Goal: Contribute content: Contribute content

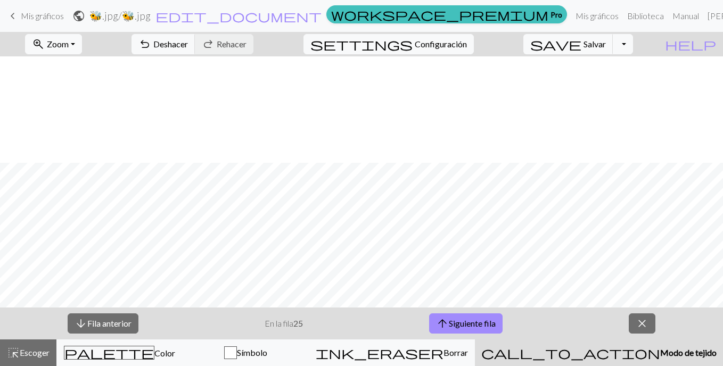
scroll to position [106, 0]
click at [435, 322] on button "arrow_upward Siguiente fila" at bounding box center [465, 323] width 73 height 20
click at [435, 317] on button "arrow_upward Siguiente fila" at bounding box center [465, 323] width 73 height 20
click at [491, 320] on font "Siguiente fila" at bounding box center [472, 323] width 47 height 10
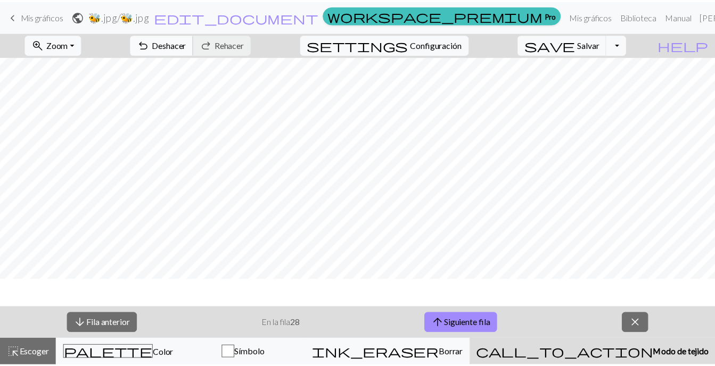
scroll to position [0, 0]
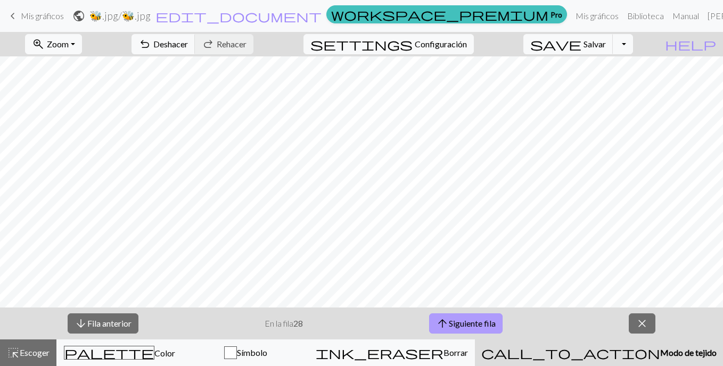
click at [465, 328] on font "Siguiente fila" at bounding box center [472, 323] width 47 height 10
click at [442, 319] on span "arrow_upward" at bounding box center [442, 323] width 13 height 15
click at [474, 311] on div "arrow_downward Fila anterior En la fila 30 arrow_upward Siguiente fila close" at bounding box center [361, 324] width 723 height 32
click at [470, 323] on font "Siguiente fila" at bounding box center [472, 323] width 47 height 10
click at [462, 323] on font "Siguiente fila" at bounding box center [472, 323] width 47 height 10
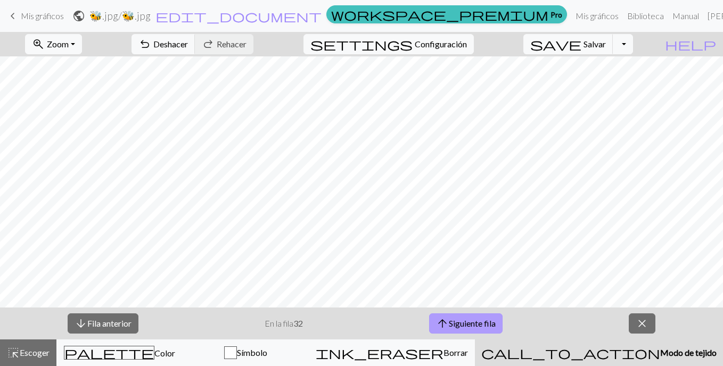
click at [481, 324] on font "Siguiente fila" at bounding box center [472, 323] width 47 height 10
click at [468, 324] on font "Siguiente fila" at bounding box center [472, 323] width 47 height 10
click at [499, 328] on button "arrow_upward Siguiente fila" at bounding box center [465, 323] width 73 height 20
click at [443, 317] on span "arrow_upward" at bounding box center [442, 323] width 13 height 15
click at [440, 324] on span "arrow_upward" at bounding box center [442, 323] width 13 height 15
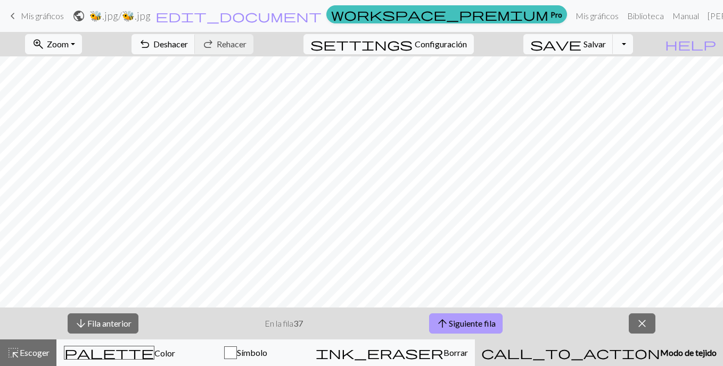
click at [467, 320] on font "Siguiente fila" at bounding box center [472, 323] width 47 height 10
click at [482, 326] on font "Siguiente fila" at bounding box center [472, 323] width 47 height 10
click at [475, 325] on font "Siguiente fila" at bounding box center [472, 323] width 47 height 10
click at [652, 318] on button "close" at bounding box center [641, 323] width 27 height 20
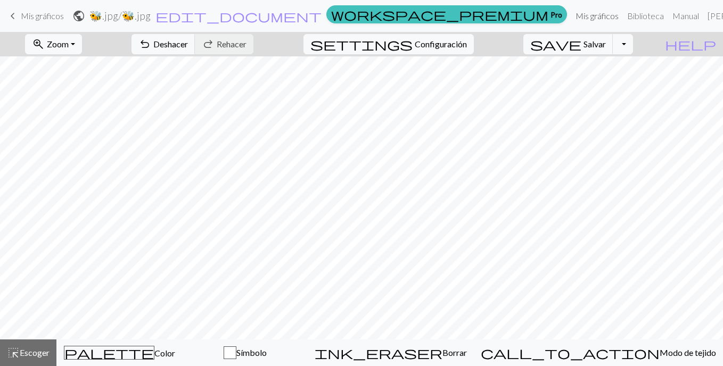
click at [571, 16] on link "Mis gráficos" at bounding box center [597, 15] width 52 height 21
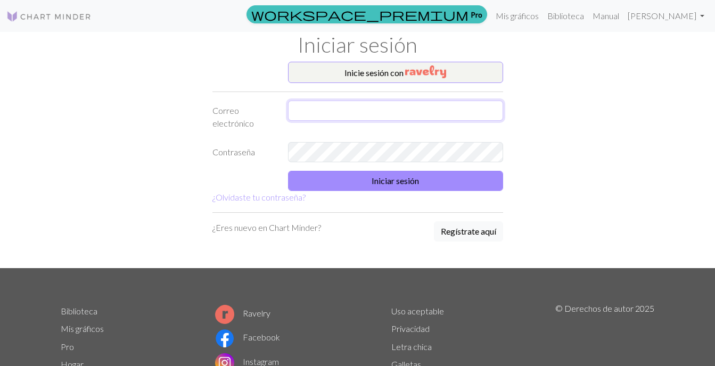
type input "clementedonadio17@gmail.com"
click at [369, 167] on form "Inicie sesión con Correo electrónico clementedonadio17@gmail.com Contraseña Ini…" at bounding box center [357, 133] width 291 height 142
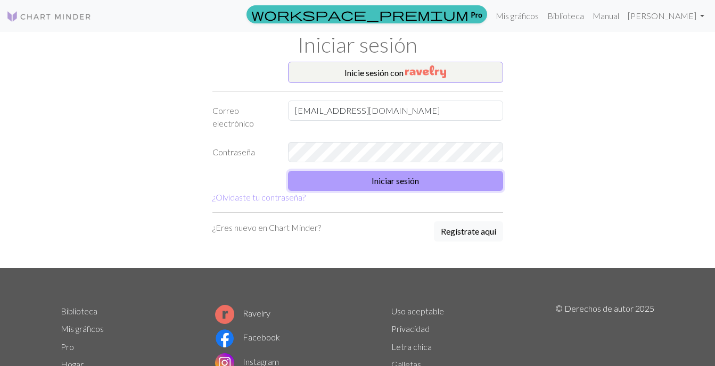
click at [371, 172] on button "Iniciar sesión" at bounding box center [395, 181] width 215 height 20
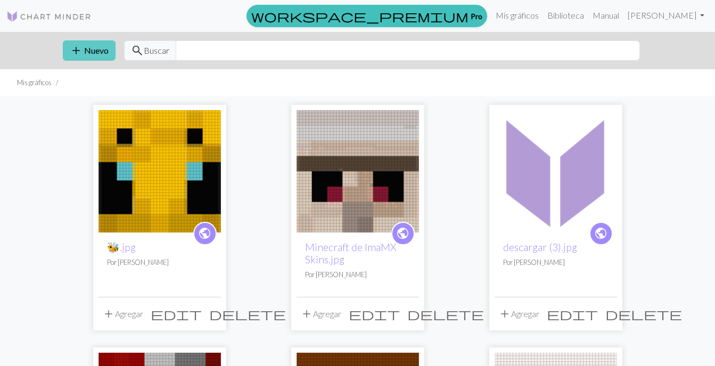
click at [84, 55] on font "Nuevo" at bounding box center [96, 50] width 24 height 10
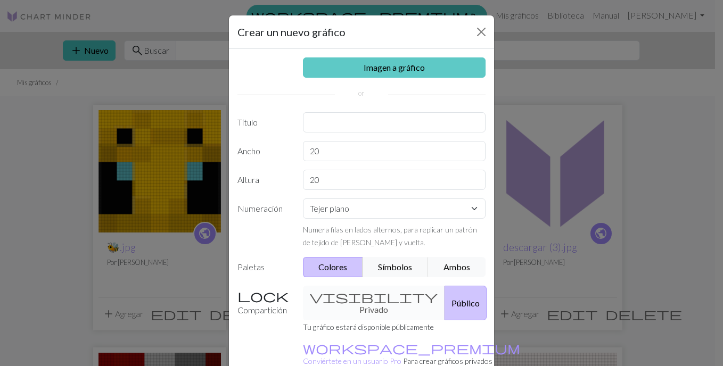
click at [365, 69] on link "Imagen a gráfico" at bounding box center [394, 67] width 183 height 20
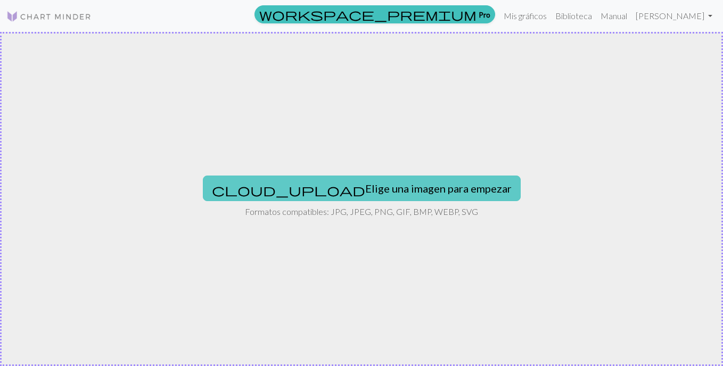
click at [365, 184] on font "Elige una imagen para empezar" at bounding box center [438, 188] width 146 height 13
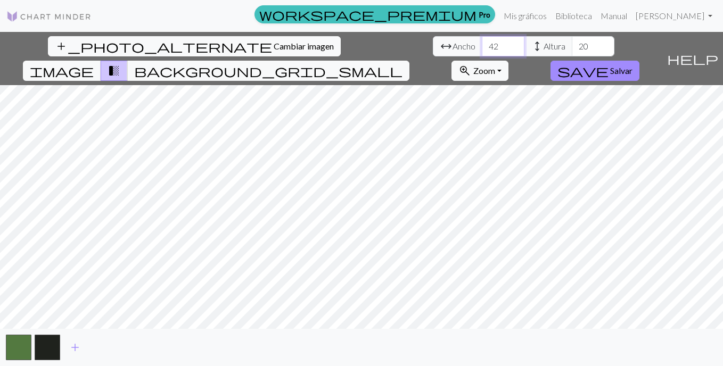
click at [482, 44] on input "42" at bounding box center [503, 46] width 43 height 20
click at [482, 44] on input "43" at bounding box center [503, 46] width 43 height 20
click at [482, 52] on input "42" at bounding box center [503, 46] width 43 height 20
click at [482, 52] on input "41" at bounding box center [503, 46] width 43 height 20
type input "40"
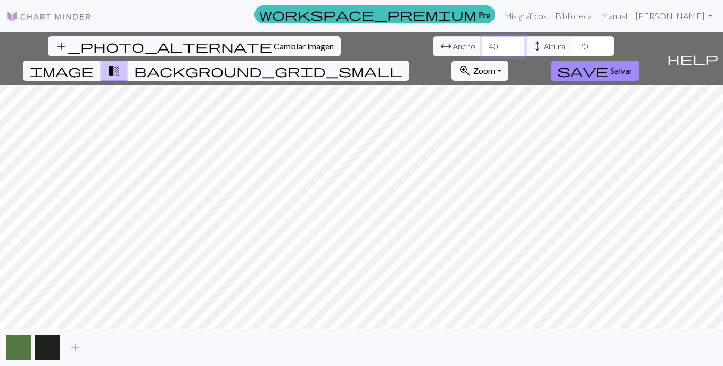
click at [482, 52] on input "40" at bounding box center [503, 46] width 43 height 20
click at [571, 45] on input "39" at bounding box center [592, 46] width 43 height 20
type input "40"
click at [571, 45] on input "40" at bounding box center [592, 46] width 43 height 20
click at [402, 63] on span "background_grid_small" at bounding box center [268, 70] width 268 height 15
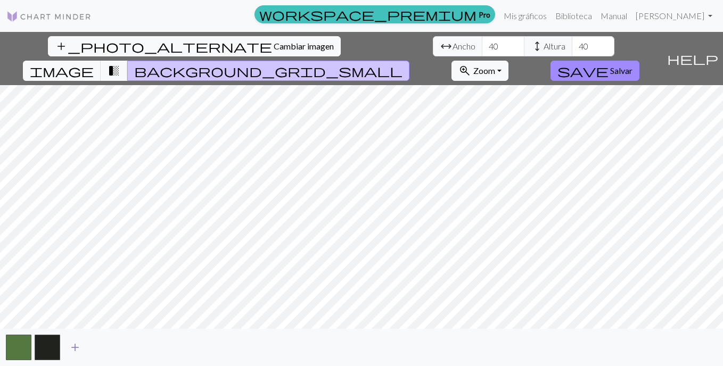
click at [74, 350] on span "add" at bounding box center [75, 347] width 13 height 15
click at [100, 350] on span "add" at bounding box center [103, 347] width 13 height 15
click at [129, 348] on span "add" at bounding box center [132, 347] width 13 height 15
drag, startPoint x: 162, startPoint y: 347, endPoint x: 184, endPoint y: 347, distance: 21.3
click at [163, 347] on span "add" at bounding box center [161, 347] width 13 height 15
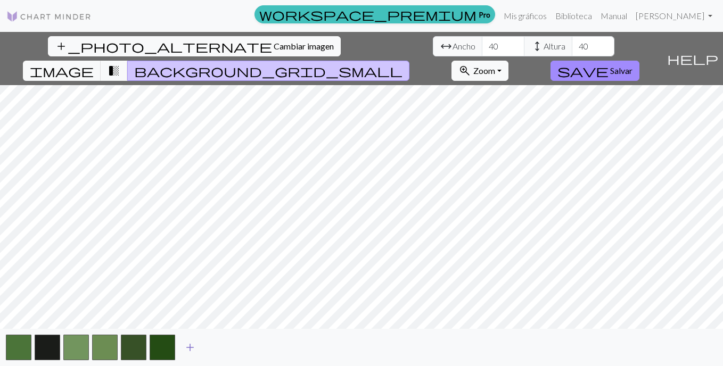
drag, startPoint x: 190, startPoint y: 347, endPoint x: 196, endPoint y: 347, distance: 5.9
click at [196, 347] on button "add" at bounding box center [190, 347] width 27 height 20
click at [221, 346] on span "add" at bounding box center [218, 347] width 13 height 15
drag, startPoint x: 250, startPoint y: 344, endPoint x: 270, endPoint y: 344, distance: 20.2
click at [253, 344] on span "add" at bounding box center [247, 347] width 13 height 15
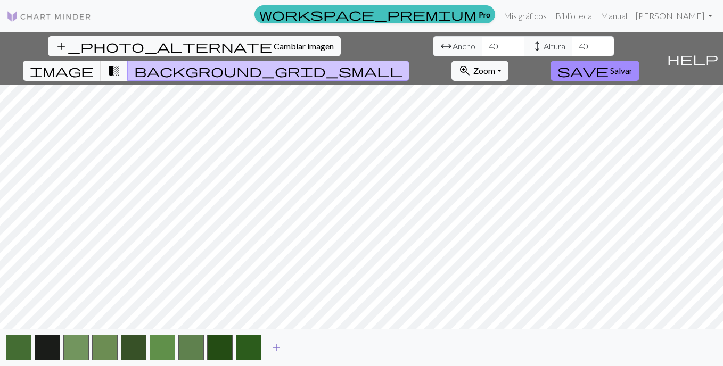
click at [282, 344] on span "add" at bounding box center [276, 347] width 13 height 15
click at [299, 344] on button "add" at bounding box center [305, 347] width 27 height 20
drag, startPoint x: 311, startPoint y: 344, endPoint x: 327, endPoint y: 345, distance: 16.0
click at [319, 345] on div "add" at bounding box center [361, 347] width 723 height 37
click at [330, 345] on span "add" at bounding box center [333, 347] width 13 height 15
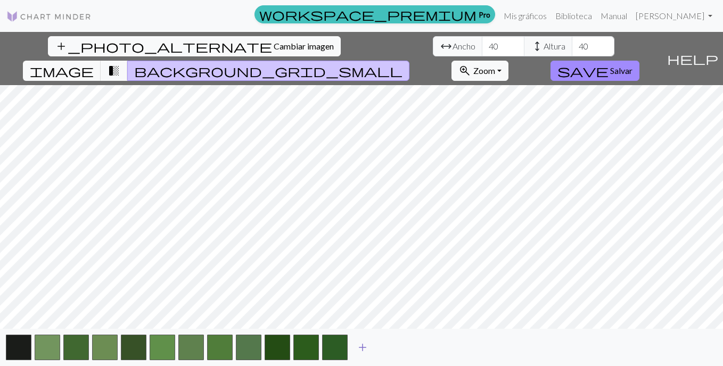
drag, startPoint x: 347, startPoint y: 346, endPoint x: 361, endPoint y: 344, distance: 13.9
click at [353, 345] on div "add" at bounding box center [361, 347] width 723 height 37
click at [367, 344] on span "add" at bounding box center [362, 347] width 13 height 15
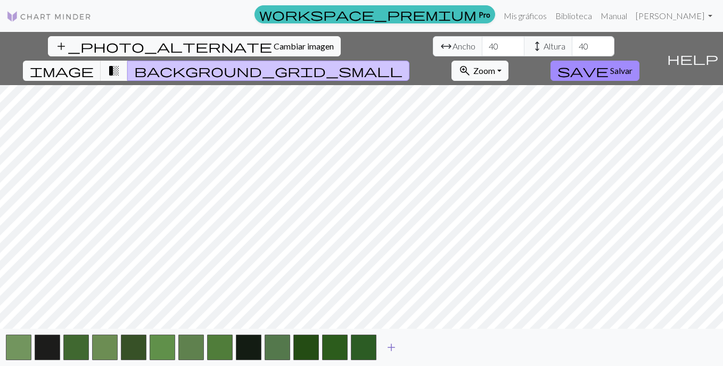
click at [397, 346] on span "add" at bounding box center [391, 347] width 13 height 15
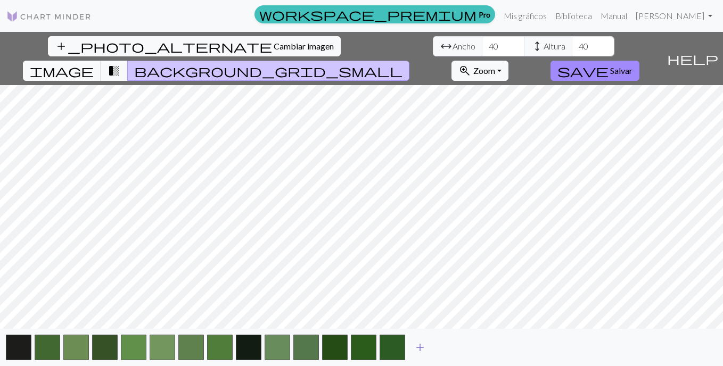
click at [416, 346] on span "add" at bounding box center [419, 347] width 13 height 15
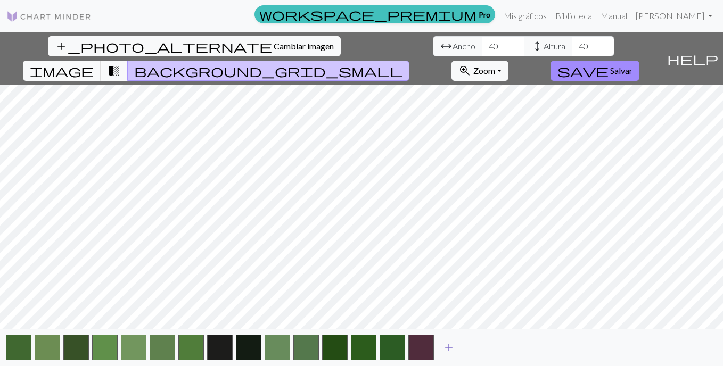
click at [449, 346] on span "add" at bounding box center [448, 347] width 13 height 15
click at [472, 346] on span "add" at bounding box center [477, 347] width 13 height 15
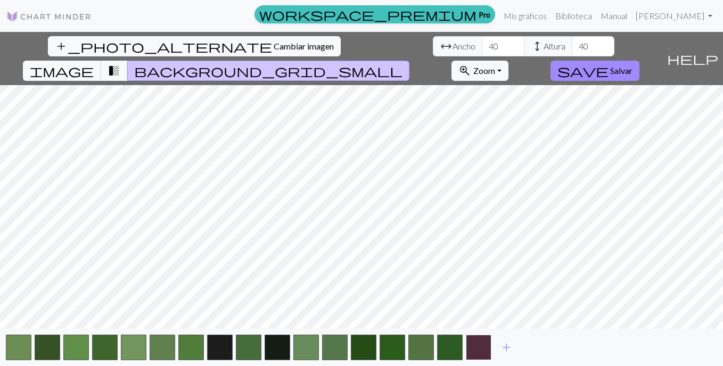
drag, startPoint x: 484, startPoint y: 346, endPoint x: 491, endPoint y: 346, distance: 6.4
click at [486, 346] on button "button" at bounding box center [479, 348] width 26 height 26
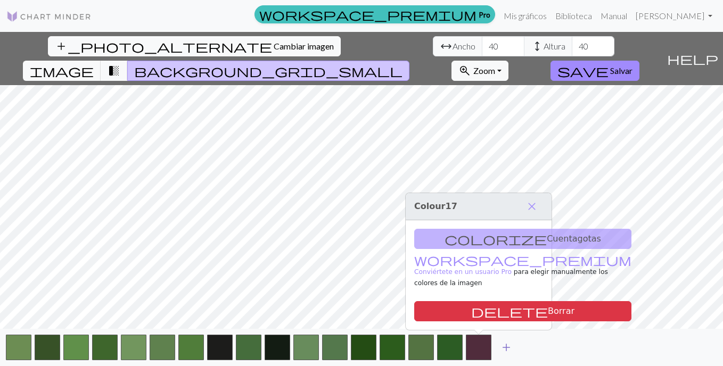
drag, startPoint x: 496, startPoint y: 346, endPoint x: 505, endPoint y: 346, distance: 9.1
click at [505, 346] on button "add" at bounding box center [506, 347] width 27 height 20
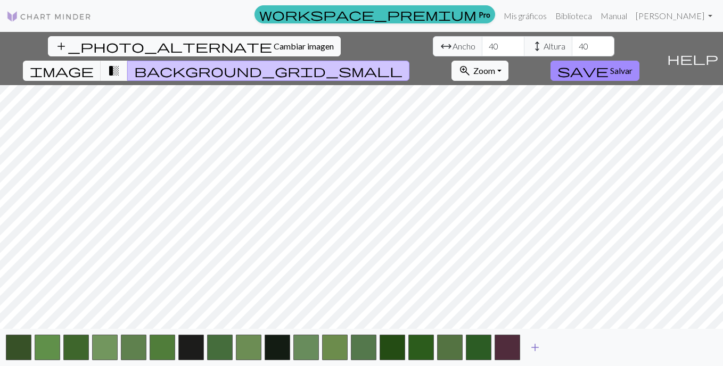
drag, startPoint x: 527, startPoint y: 345, endPoint x: 555, endPoint y: 340, distance: 28.1
click at [532, 344] on button "add" at bounding box center [534, 347] width 27 height 20
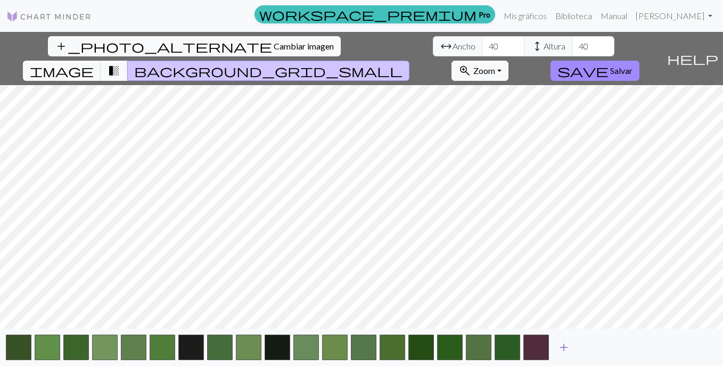
click at [552, 343] on button "add" at bounding box center [563, 347] width 27 height 20
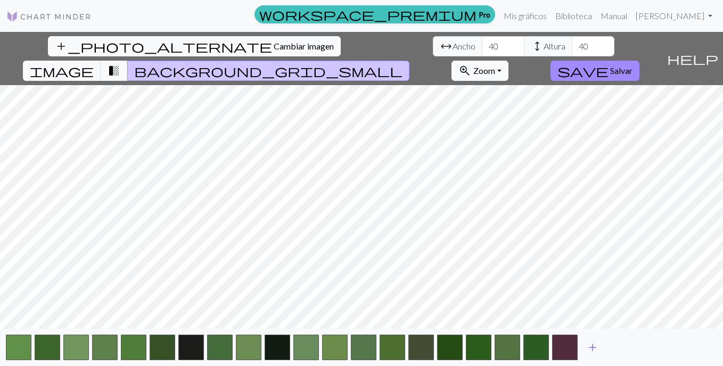
click at [581, 343] on button "add" at bounding box center [592, 347] width 27 height 20
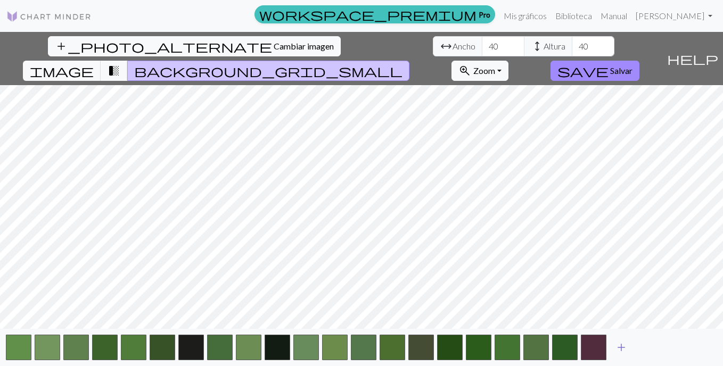
click at [628, 347] on button "add" at bounding box center [621, 347] width 27 height 20
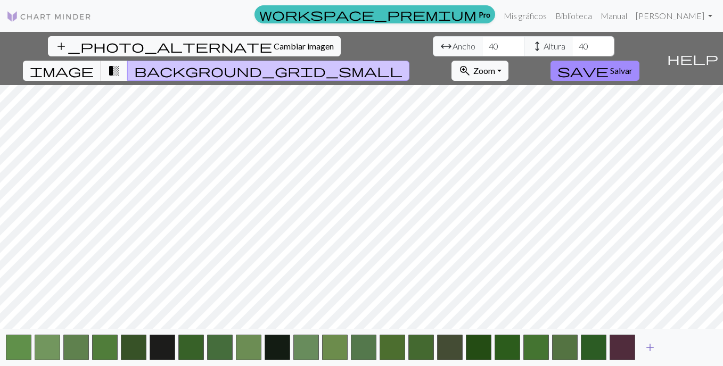
click at [651, 346] on span "add" at bounding box center [649, 347] width 13 height 15
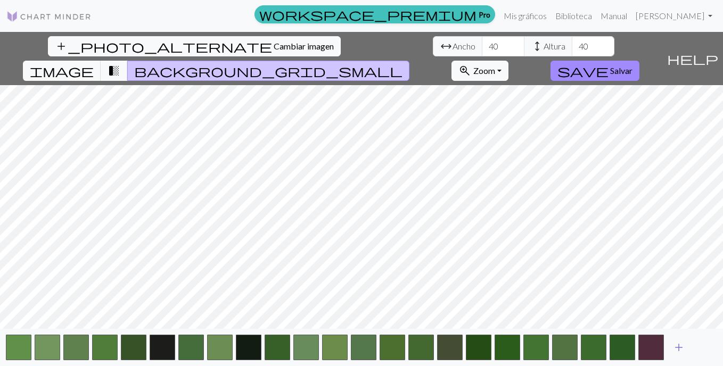
click at [678, 346] on span "add" at bounding box center [678, 347] width 13 height 15
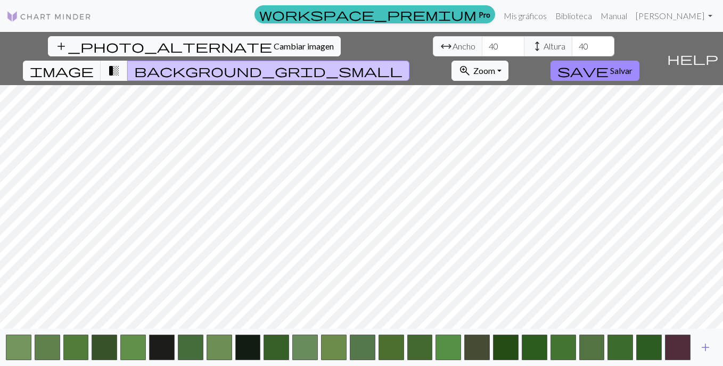
click at [704, 346] on span "add" at bounding box center [705, 347] width 13 height 15
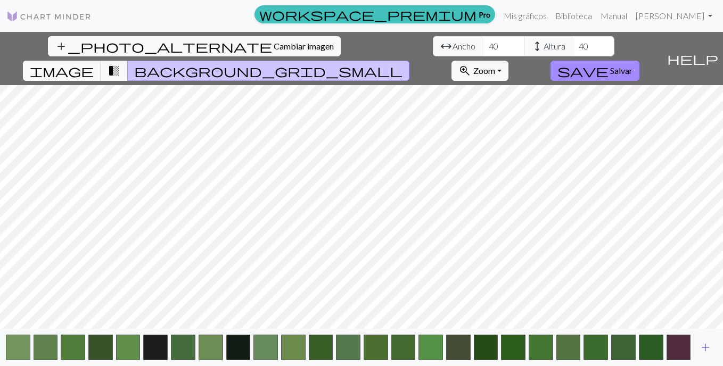
click at [704, 346] on span "add" at bounding box center [705, 347] width 13 height 15
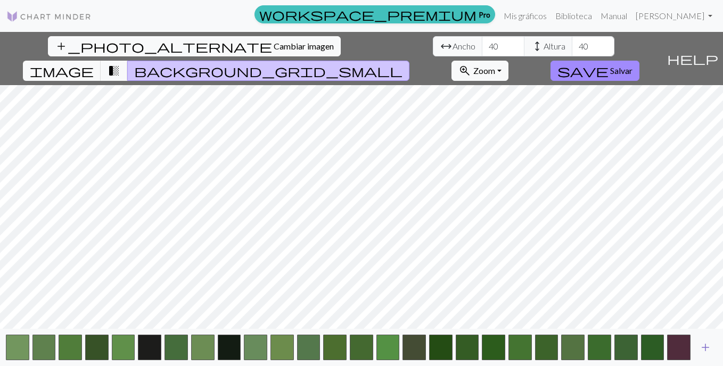
click at [704, 346] on span "add" at bounding box center [705, 347] width 13 height 15
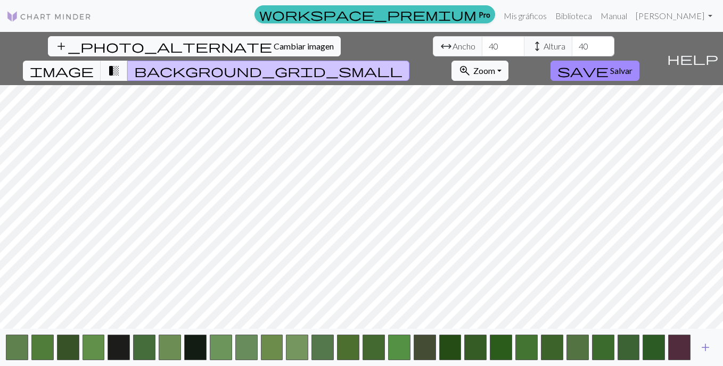
click at [704, 346] on span "add" at bounding box center [705, 347] width 13 height 15
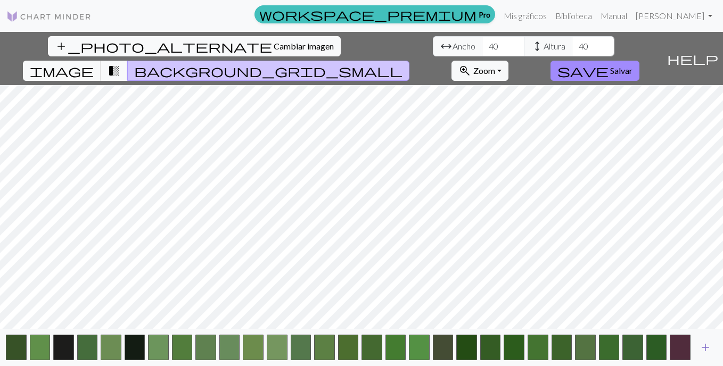
click at [704, 346] on span "add" at bounding box center [705, 347] width 13 height 15
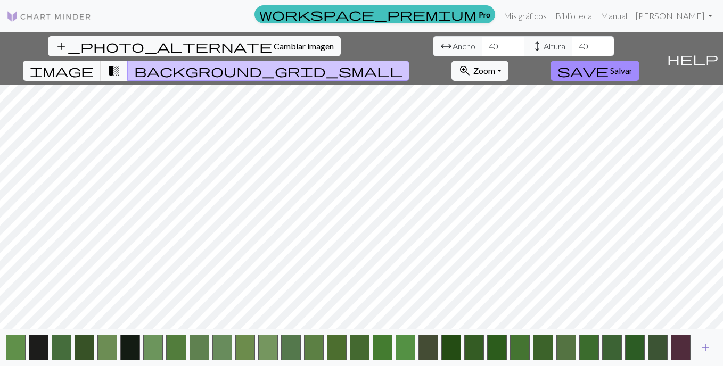
click at [704, 346] on span "add" at bounding box center [705, 347] width 13 height 15
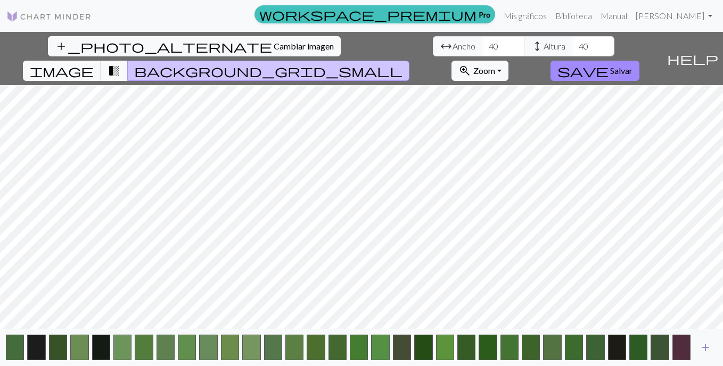
click at [704, 346] on span "add" at bounding box center [705, 347] width 13 height 15
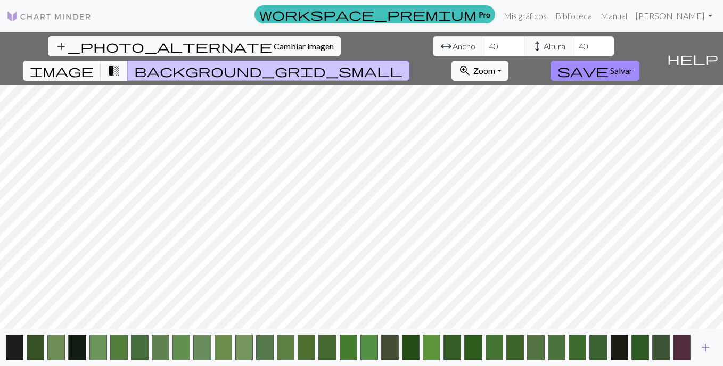
click at [704, 346] on span "add" at bounding box center [705, 347] width 13 height 15
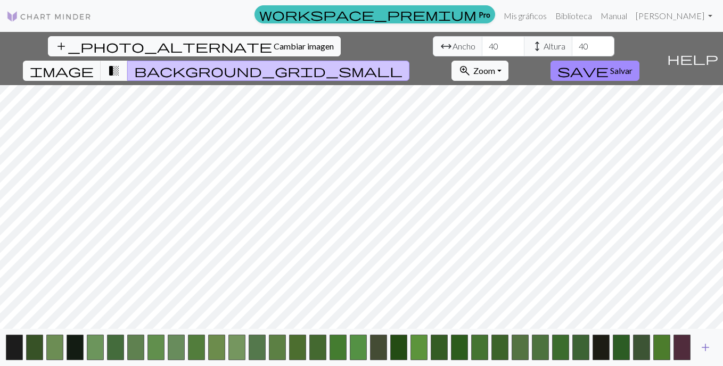
click at [704, 346] on span "add" at bounding box center [705, 347] width 13 height 15
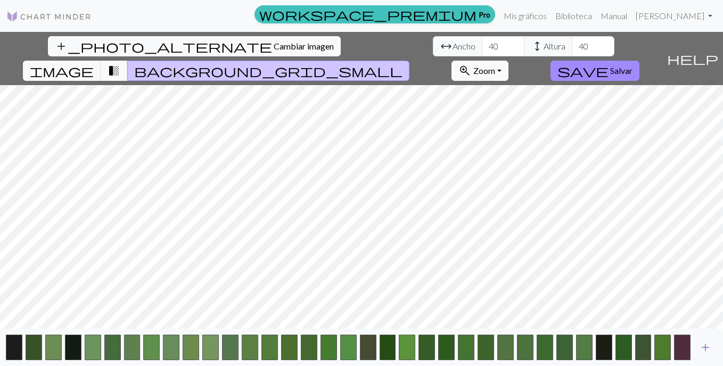
click at [704, 346] on span "add" at bounding box center [705, 347] width 13 height 15
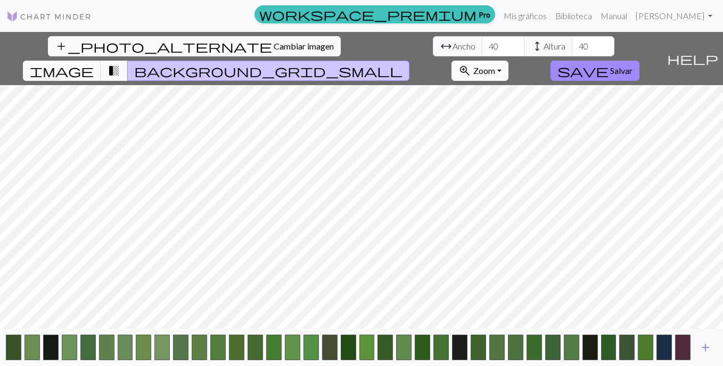
click at [704, 346] on span "add" at bounding box center [705, 347] width 13 height 15
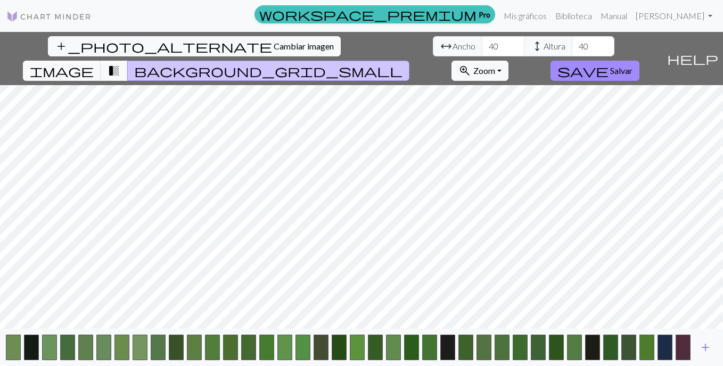
click at [704, 346] on span "add" at bounding box center [705, 347] width 13 height 15
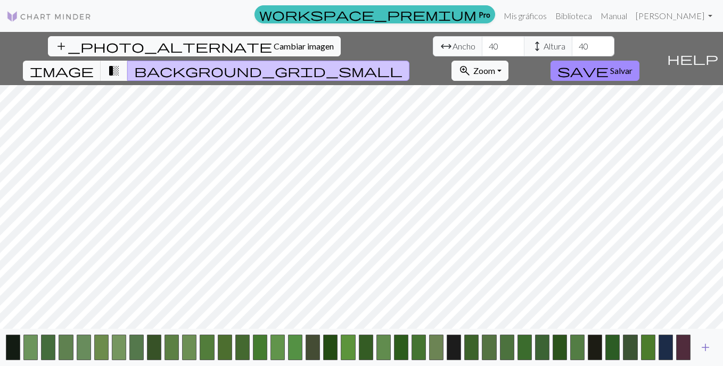
click at [704, 346] on span "add" at bounding box center [705, 347] width 13 height 15
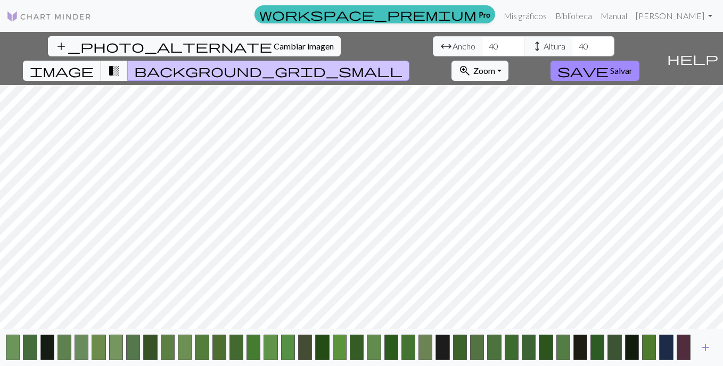
click at [704, 346] on span "add" at bounding box center [705, 347] width 13 height 15
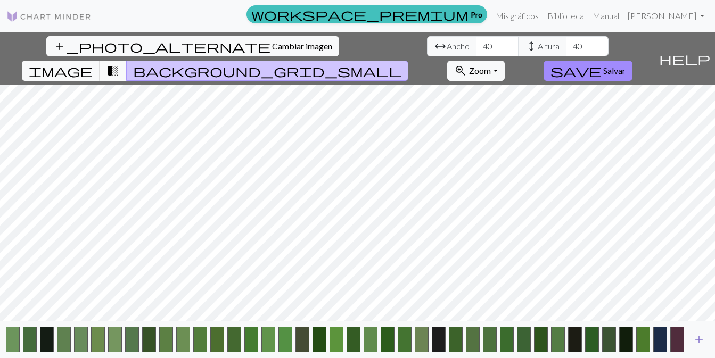
click at [704, 346] on button "add" at bounding box center [698, 339] width 27 height 20
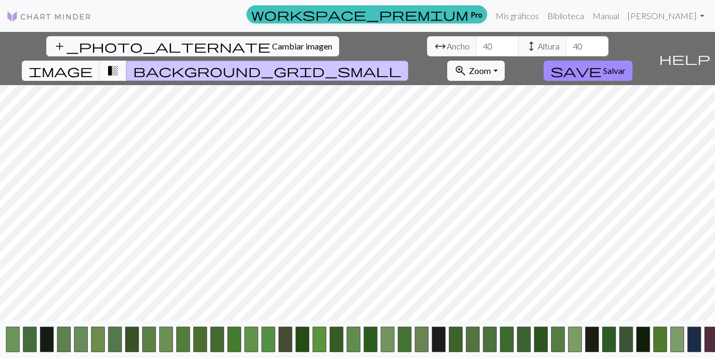
click at [704, 346] on button "button" at bounding box center [711, 340] width 14 height 26
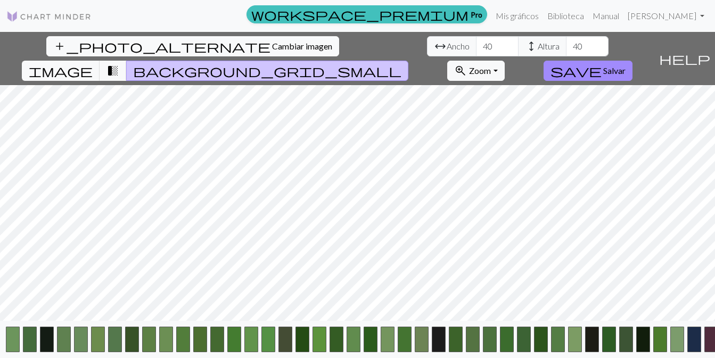
scroll to position [0, 31]
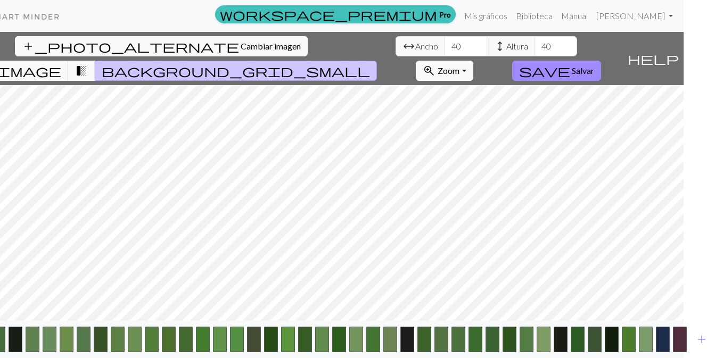
click at [704, 342] on span "add" at bounding box center [701, 339] width 13 height 15
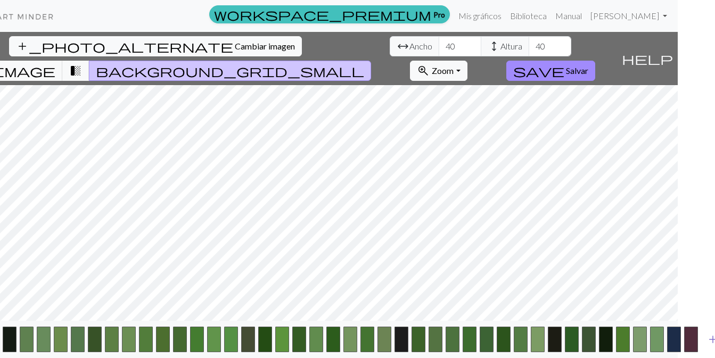
click at [677, 342] on html "This website uses cookies to ensure you get the best experience on our website.…" at bounding box center [320, 179] width 715 height 358
click at [704, 342] on button "add" at bounding box center [712, 339] width 27 height 20
click at [55, 63] on span "image" at bounding box center [23, 70] width 64 height 15
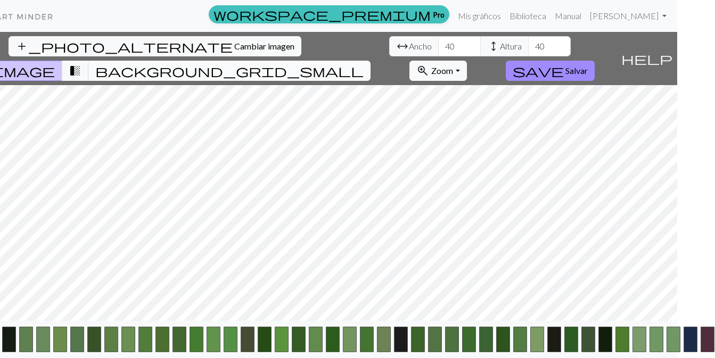
click at [363, 63] on span "background_grid_small" at bounding box center [229, 70] width 268 height 15
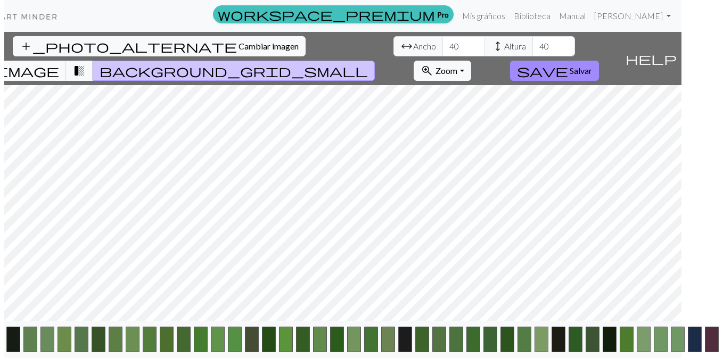
scroll to position [0, 0]
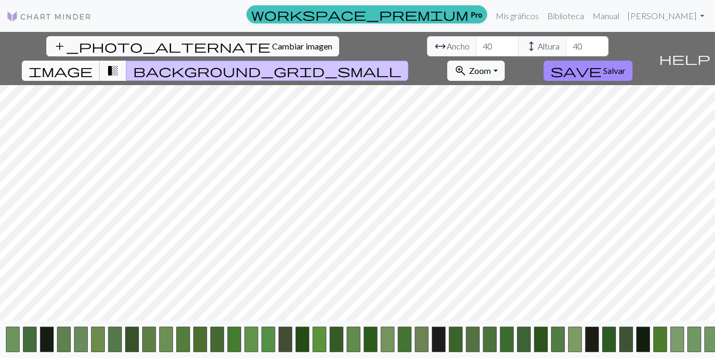
click at [93, 63] on span "image" at bounding box center [61, 70] width 64 height 15
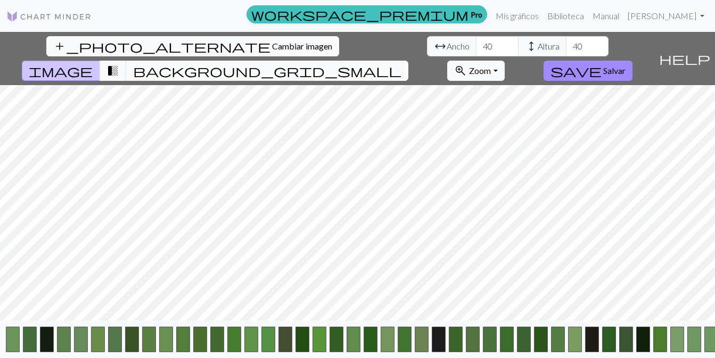
click at [401, 63] on span "background_grid_small" at bounding box center [267, 70] width 268 height 15
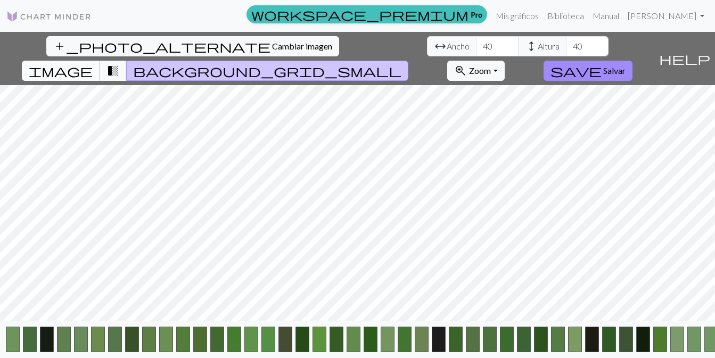
click at [100, 61] on button "image" at bounding box center [61, 71] width 78 height 20
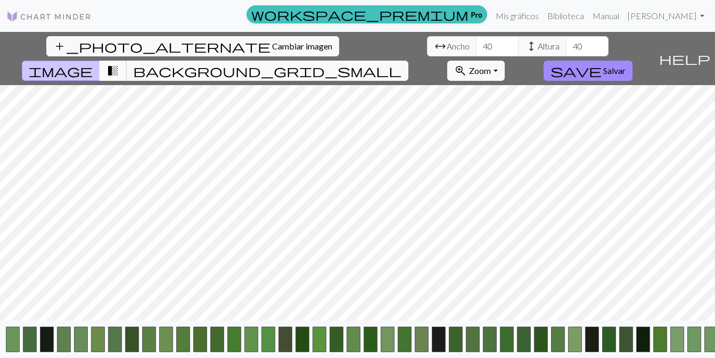
click at [119, 63] on span "transition_fade" at bounding box center [112, 70] width 13 height 15
click at [401, 63] on span "background_grid_small" at bounding box center [267, 70] width 268 height 15
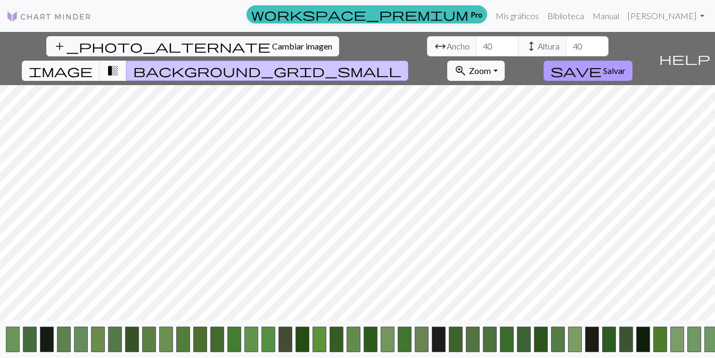
click at [601, 63] on span "save" at bounding box center [575, 70] width 51 height 15
click at [100, 61] on button "image" at bounding box center [61, 71] width 78 height 20
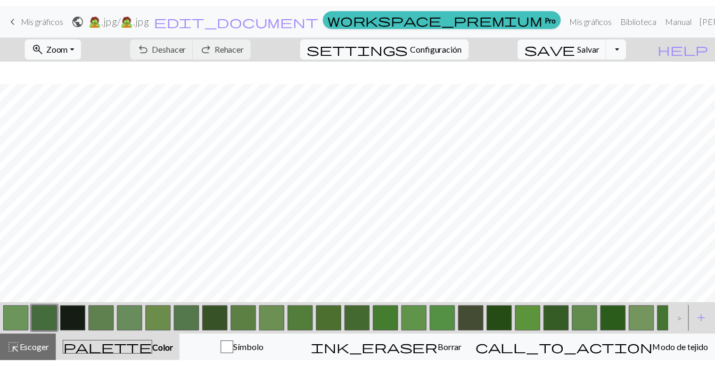
scroll to position [238, 0]
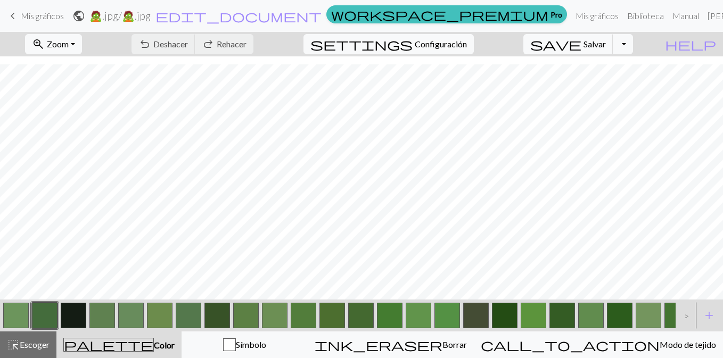
click at [39, 15] on span "Mis gráficos" at bounding box center [42, 16] width 43 height 10
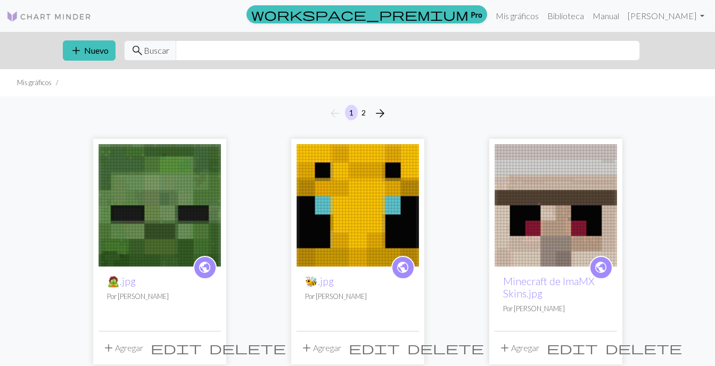
click at [209, 351] on span "delete" at bounding box center [247, 348] width 77 height 15
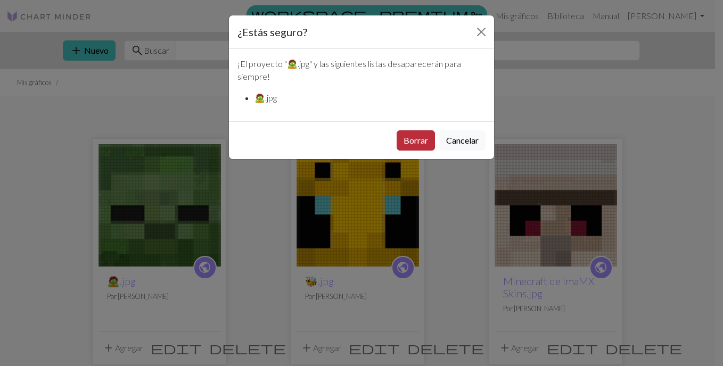
click at [420, 141] on button "Borrar" at bounding box center [415, 140] width 38 height 20
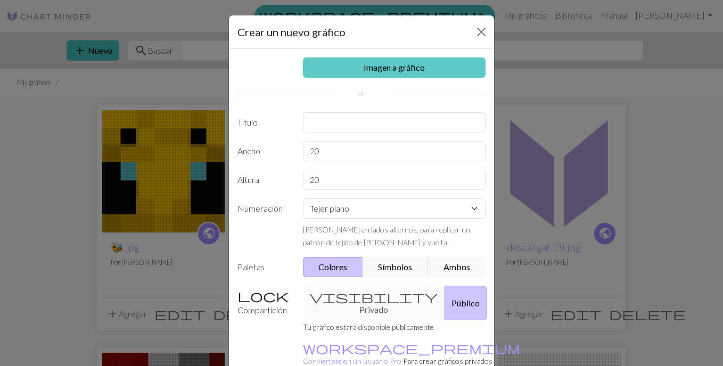
click at [328, 70] on link "Imagen a gráfico" at bounding box center [394, 67] width 183 height 20
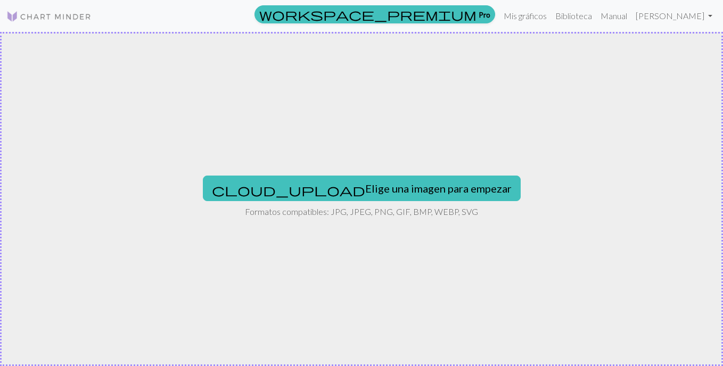
click at [381, 175] on div "cloud_upload Elige una imagen para empezar Formatos compatibles: JPG, JPEG, PNG…" at bounding box center [361, 199] width 723 height 334
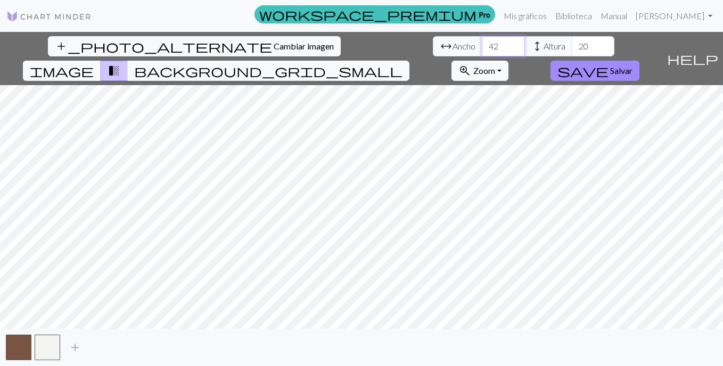
click at [482, 45] on input "42" at bounding box center [503, 46] width 43 height 20
click at [482, 51] on input "41" at bounding box center [503, 46] width 43 height 20
type input "40"
click at [482, 51] on input "40" at bounding box center [503, 46] width 43 height 20
click at [571, 43] on input "39" at bounding box center [592, 46] width 43 height 20
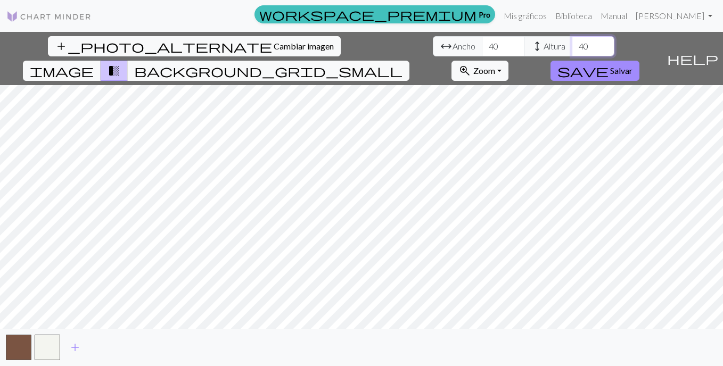
type input "40"
click at [571, 43] on input "40" at bounding box center [592, 46] width 43 height 20
click at [409, 61] on button "background_grid_small" at bounding box center [268, 71] width 282 height 20
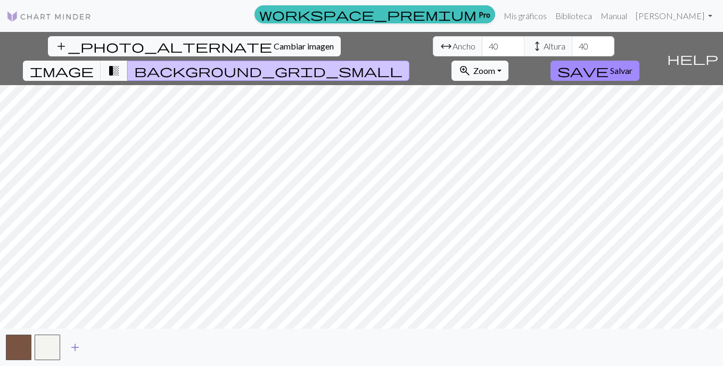
drag, startPoint x: 69, startPoint y: 338, endPoint x: 95, endPoint y: 343, distance: 26.5
click at [71, 338] on button "add" at bounding box center [75, 347] width 27 height 20
click at [96, 343] on button "add" at bounding box center [103, 347] width 27 height 20
click at [134, 347] on span "add" at bounding box center [132, 347] width 13 height 15
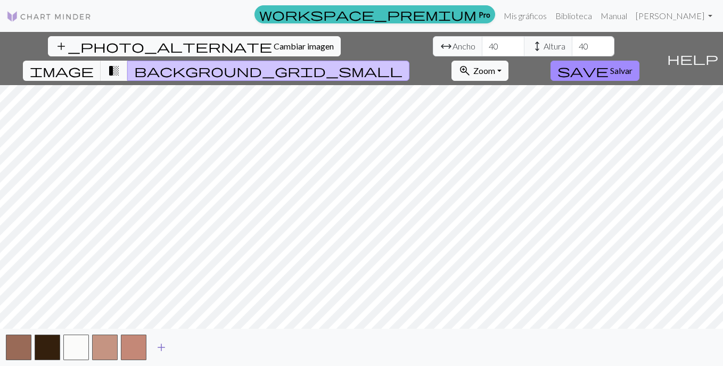
click at [162, 347] on span "add" at bounding box center [161, 347] width 13 height 15
click at [194, 346] on span "add" at bounding box center [190, 347] width 13 height 15
click at [225, 346] on span "add" at bounding box center [218, 347] width 13 height 15
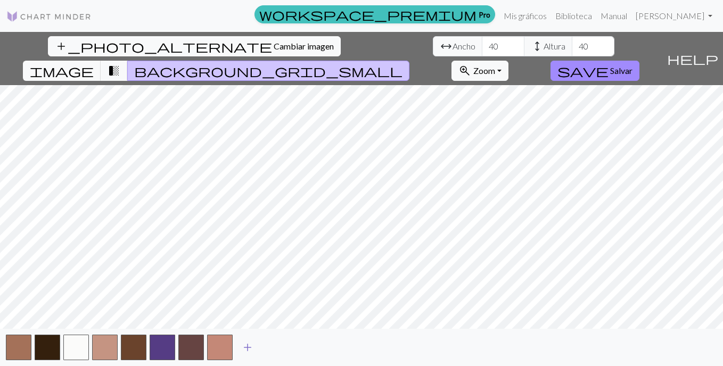
click at [250, 349] on span "add" at bounding box center [247, 347] width 13 height 15
click at [280, 352] on span "add" at bounding box center [276, 347] width 13 height 15
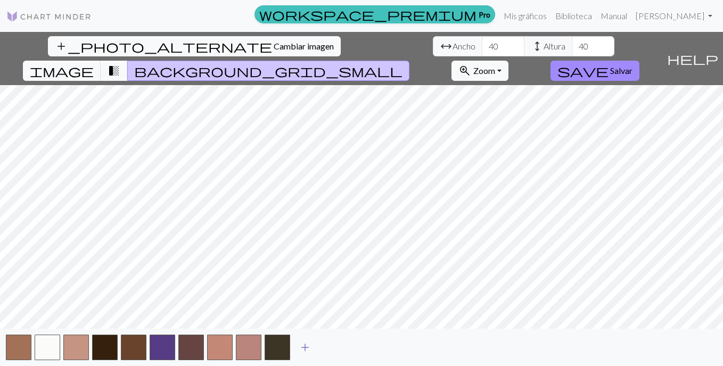
click at [312, 349] on button "add" at bounding box center [305, 347] width 27 height 20
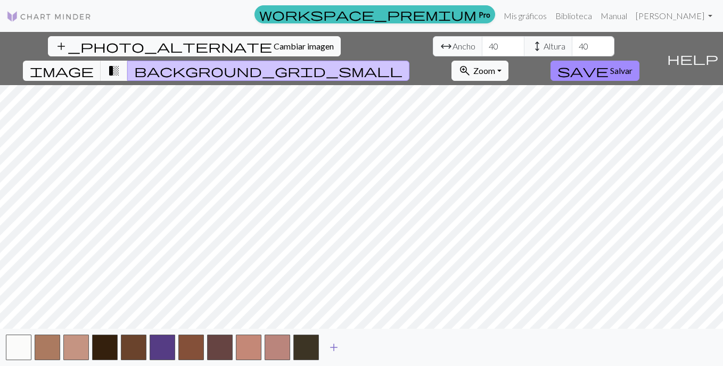
click at [333, 347] on span "add" at bounding box center [333, 347] width 13 height 15
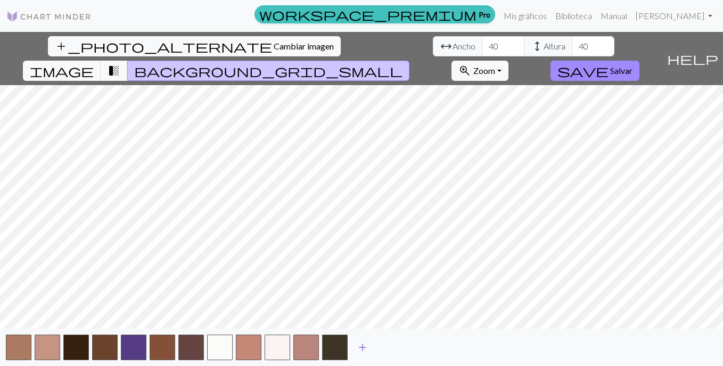
click at [373, 347] on button "add" at bounding box center [362, 347] width 27 height 20
click at [395, 346] on span "add" at bounding box center [391, 347] width 13 height 15
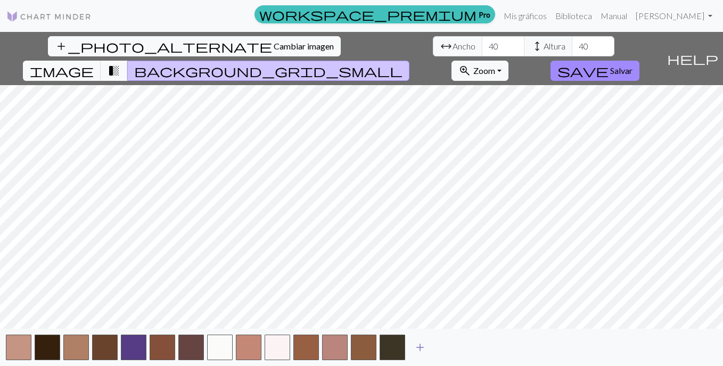
click at [425, 346] on span "add" at bounding box center [419, 347] width 13 height 15
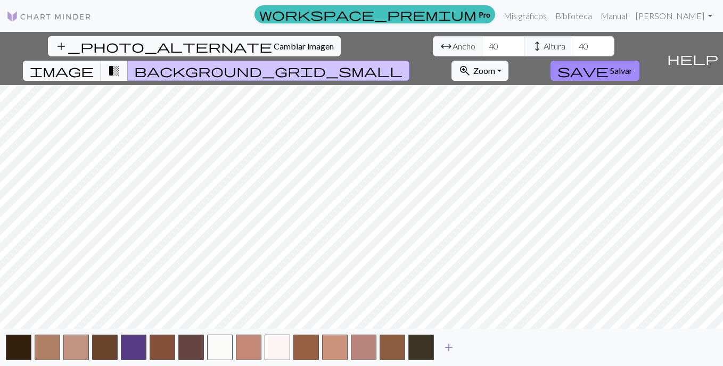
click at [450, 347] on span "add" at bounding box center [448, 347] width 13 height 15
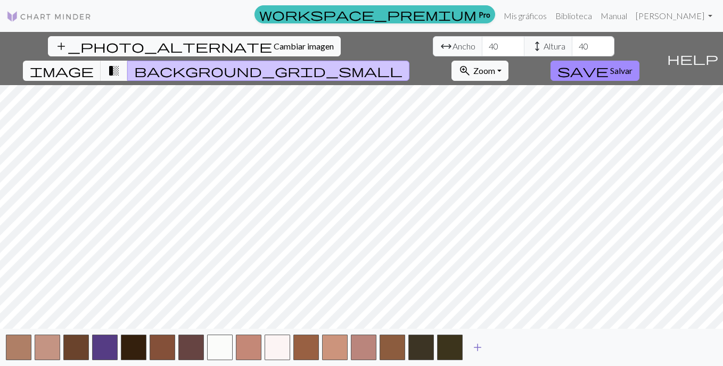
drag, startPoint x: 474, startPoint y: 347, endPoint x: 493, endPoint y: 347, distance: 19.2
click at [478, 347] on span "add" at bounding box center [477, 347] width 13 height 15
click at [504, 340] on span "add" at bounding box center [506, 347] width 13 height 15
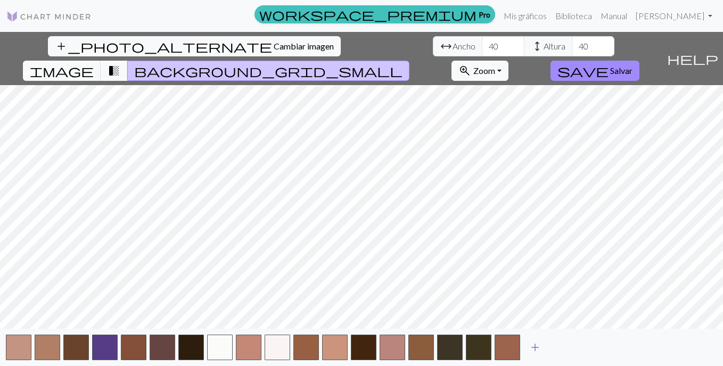
drag, startPoint x: 539, startPoint y: 340, endPoint x: 562, endPoint y: 340, distance: 23.4
click at [540, 340] on span "add" at bounding box center [534, 347] width 13 height 15
click at [562, 340] on span "add" at bounding box center [563, 347] width 13 height 15
click at [587, 341] on span "add" at bounding box center [592, 347] width 13 height 15
drag, startPoint x: 607, startPoint y: 341, endPoint x: 620, endPoint y: 343, distance: 13.4
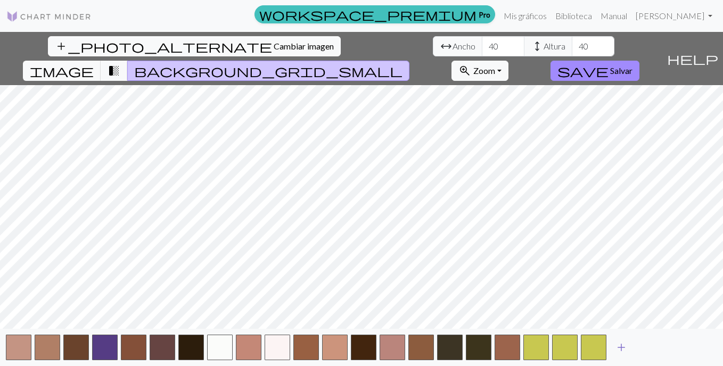
click at [608, 341] on div "add" at bounding box center [361, 347] width 723 height 37
click at [620, 343] on span "add" at bounding box center [621, 347] width 13 height 15
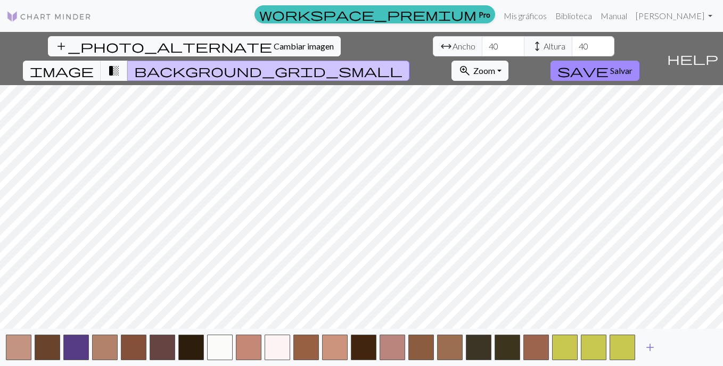
drag, startPoint x: 658, startPoint y: 351, endPoint x: 674, endPoint y: 345, distance: 17.3
click at [658, 350] on button "add" at bounding box center [649, 347] width 27 height 20
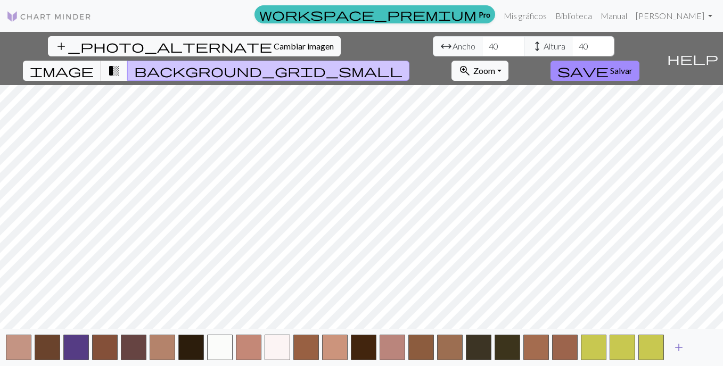
drag, startPoint x: 681, startPoint y: 345, endPoint x: 694, endPoint y: 343, distance: 14.0
click at [681, 345] on span "add" at bounding box center [678, 347] width 13 height 15
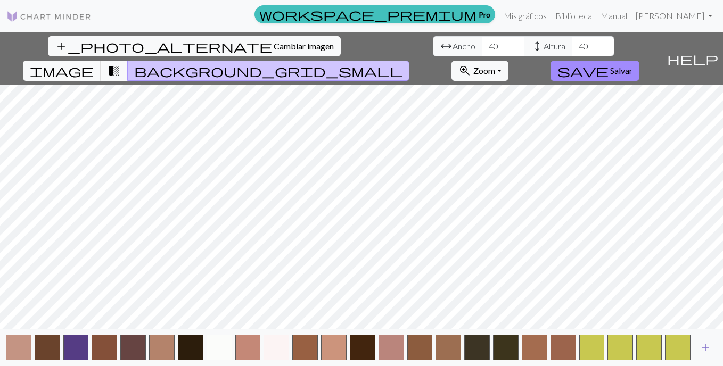
click at [705, 342] on span "add" at bounding box center [705, 347] width 13 height 15
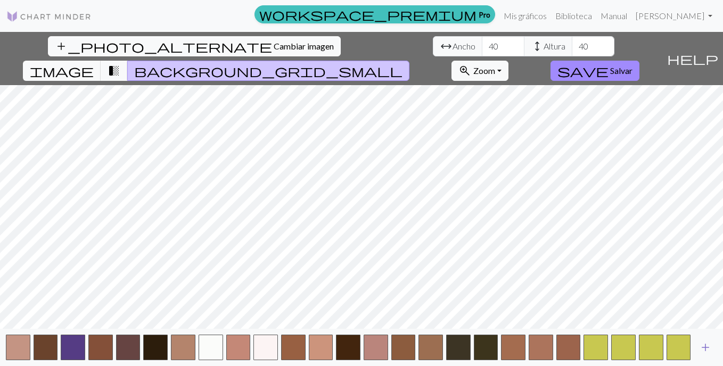
click at [710, 346] on span "add" at bounding box center [705, 347] width 13 height 15
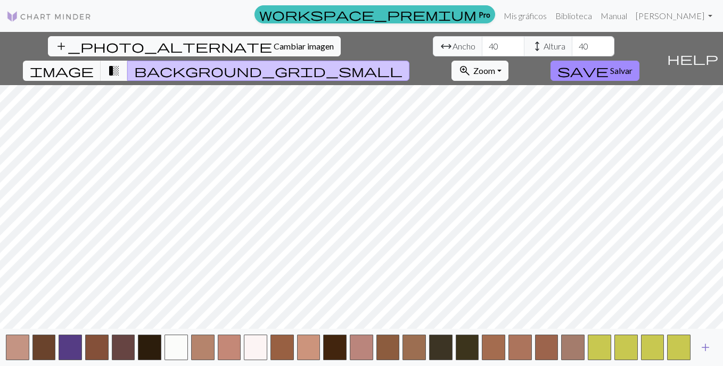
click at [710, 346] on span "add" at bounding box center [705, 347] width 13 height 15
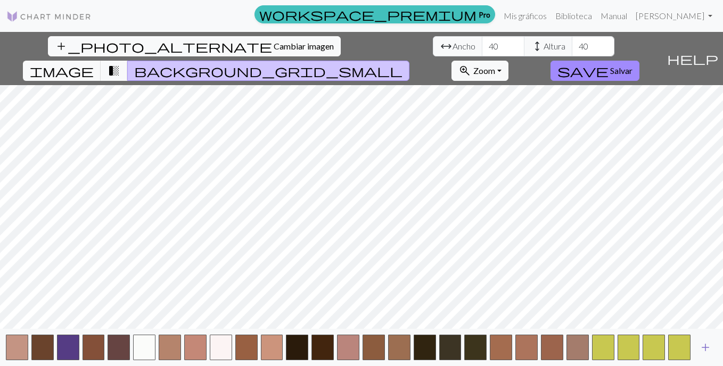
click at [710, 346] on span "add" at bounding box center [705, 347] width 13 height 15
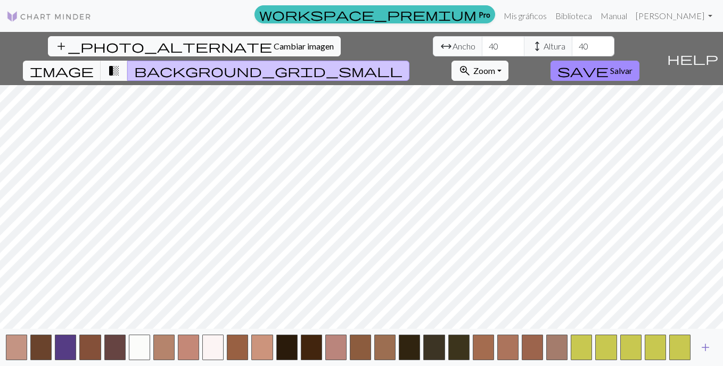
click at [710, 346] on span "add" at bounding box center [705, 347] width 13 height 15
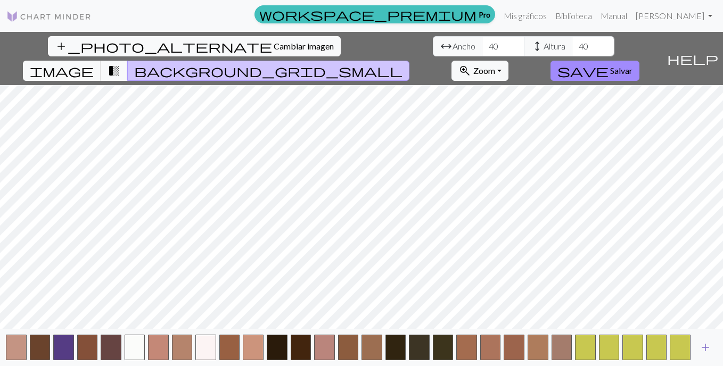
click at [710, 346] on span "add" at bounding box center [705, 347] width 13 height 15
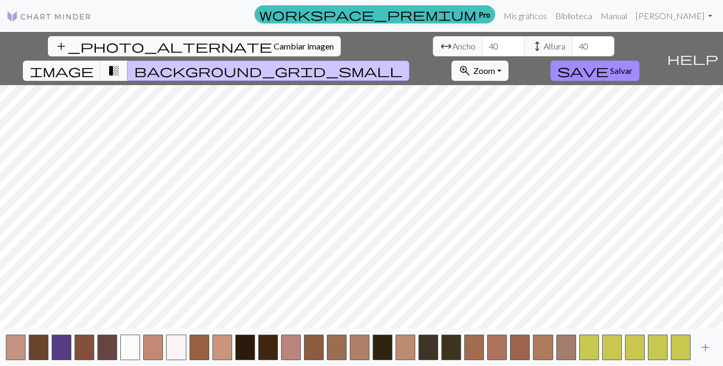
click at [710, 346] on span "add" at bounding box center [705, 347] width 13 height 15
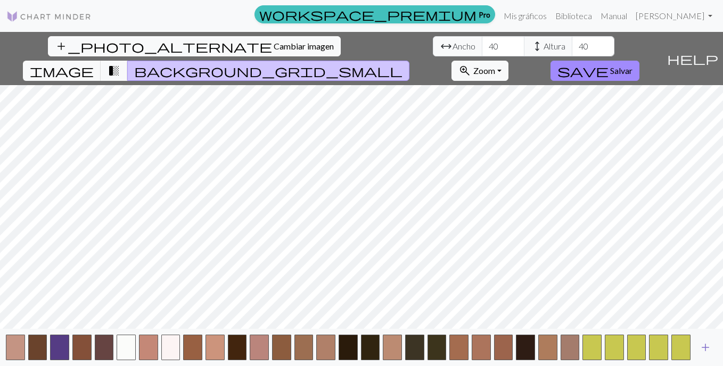
click at [710, 346] on span "add" at bounding box center [705, 347] width 13 height 15
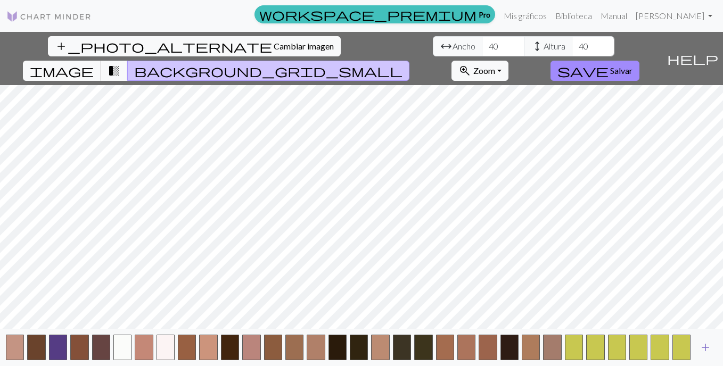
click at [710, 346] on span "add" at bounding box center [705, 347] width 13 height 15
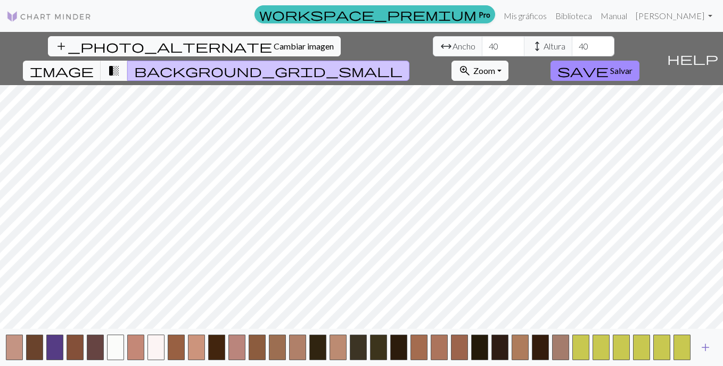
click at [710, 346] on span "add" at bounding box center [705, 347] width 13 height 15
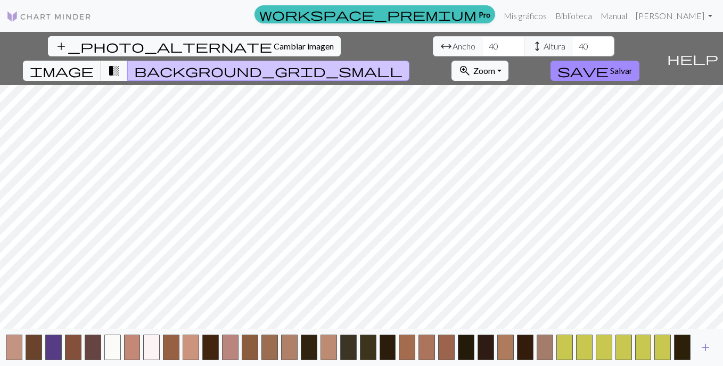
click at [710, 346] on span "add" at bounding box center [705, 347] width 13 height 15
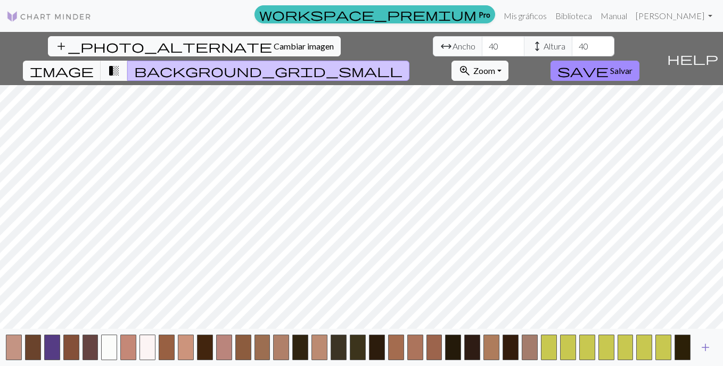
click at [710, 346] on span "add" at bounding box center [705, 347] width 13 height 15
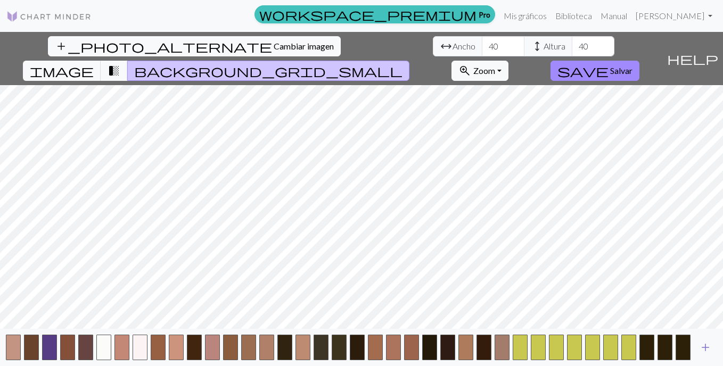
click at [710, 346] on span "add" at bounding box center [705, 347] width 13 height 15
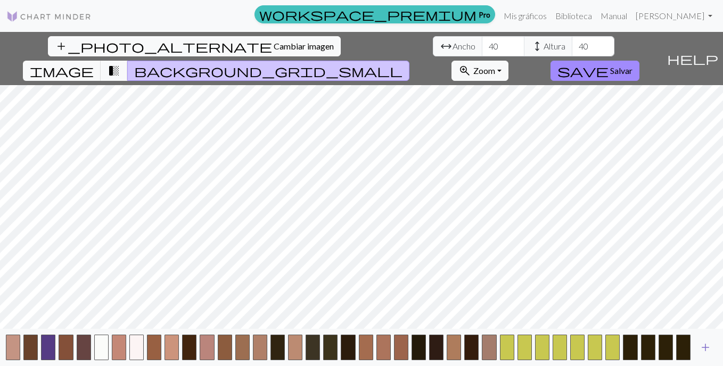
click at [710, 346] on span "add" at bounding box center [705, 347] width 13 height 15
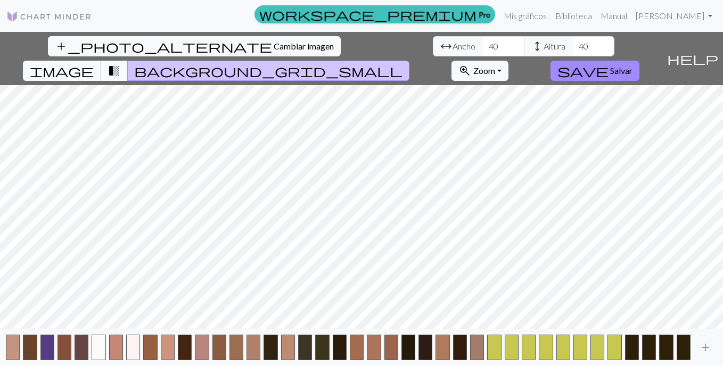
click at [710, 346] on span "add" at bounding box center [705, 347] width 13 height 15
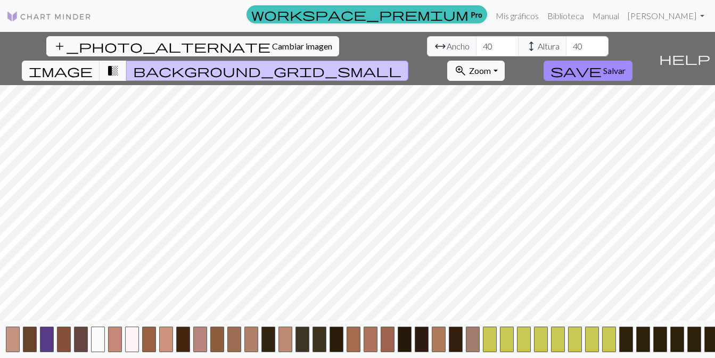
click at [710, 346] on button "button" at bounding box center [711, 340] width 14 height 26
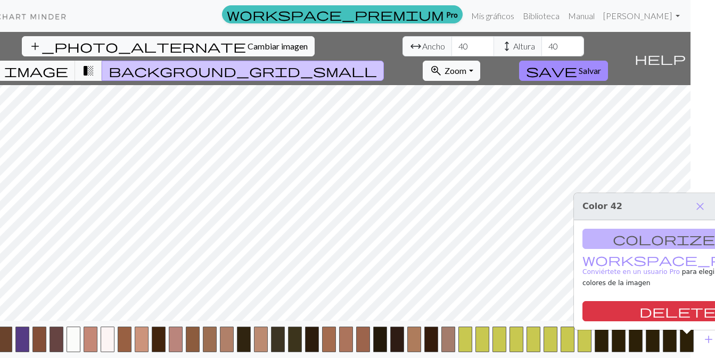
scroll to position [0, 31]
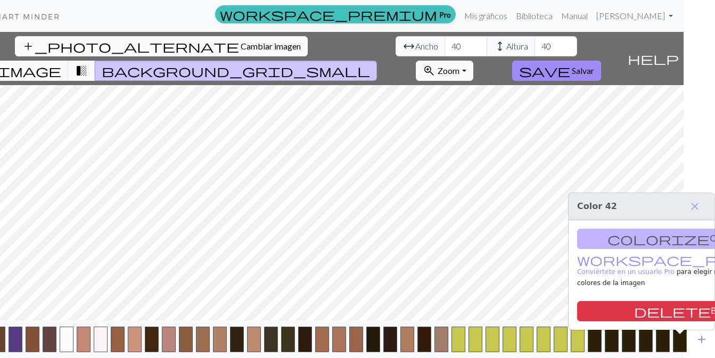
click at [700, 347] on span "add" at bounding box center [701, 339] width 13 height 15
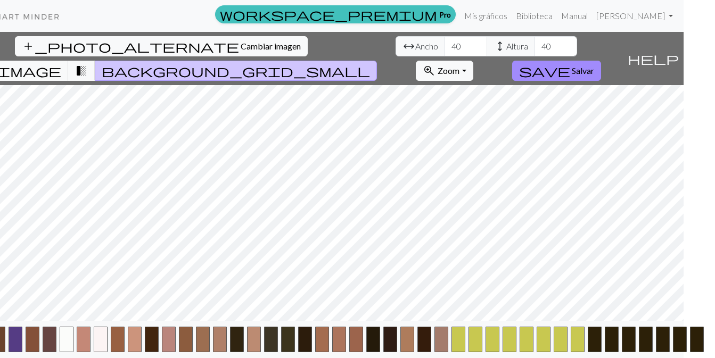
click at [683, 345] on html "This website uses cookies to ensure you get the best experience on our website.…" at bounding box center [326, 179] width 715 height 358
click at [708, 344] on button "add" at bounding box center [718, 339] width 27 height 20
click at [708, 344] on button "button" at bounding box center [714, 340] width 14 height 26
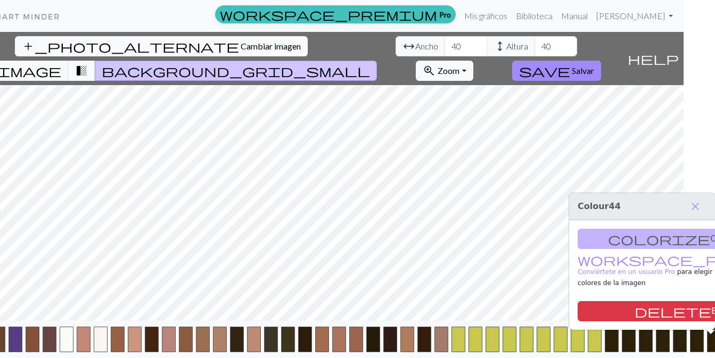
click at [708, 344] on button "button" at bounding box center [714, 340] width 14 height 26
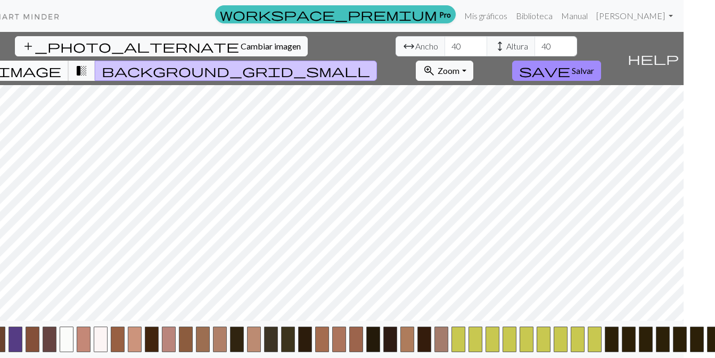
click at [61, 63] on span "image" at bounding box center [29, 70] width 64 height 15
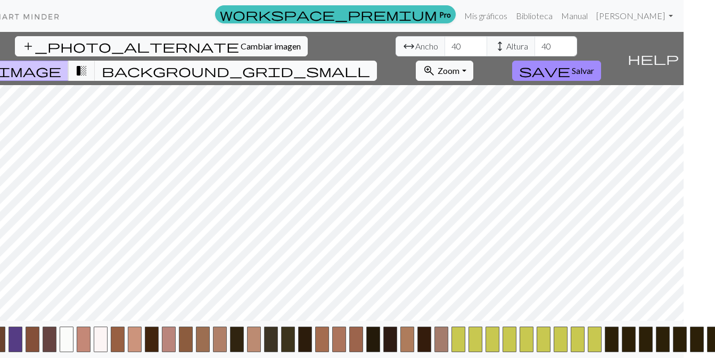
click at [370, 63] on span "background_grid_small" at bounding box center [236, 70] width 268 height 15
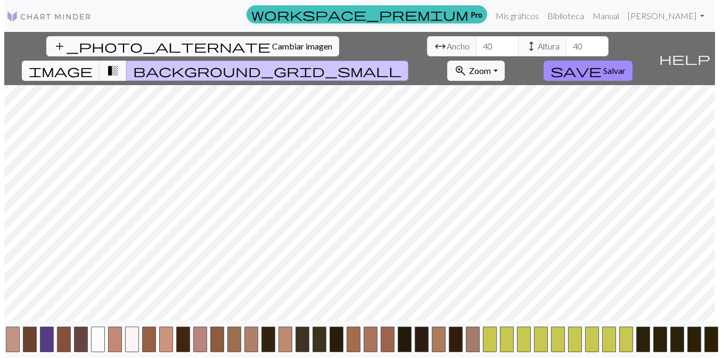
scroll to position [0, 0]
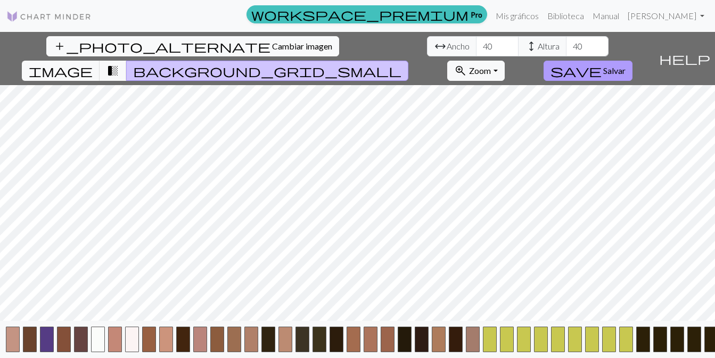
click at [625, 65] on span "Salvar" at bounding box center [614, 70] width 22 height 10
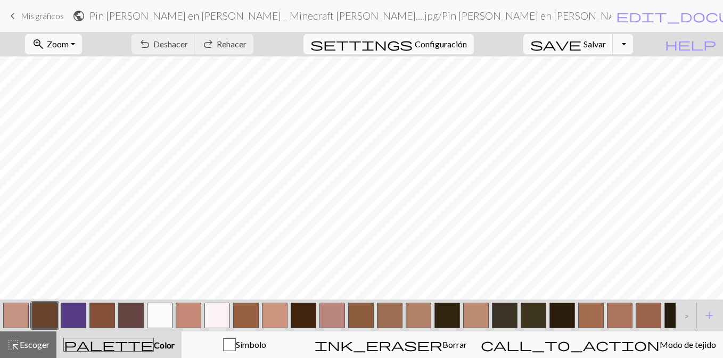
click at [457, 311] on button "button" at bounding box center [447, 316] width 26 height 26
drag, startPoint x: 671, startPoint y: 305, endPoint x: 661, endPoint y: 297, distance: 13.0
click at [666, 303] on button "button" at bounding box center [677, 316] width 26 height 26
click at [82, 43] on button "zoom_in Zoom Zoom" at bounding box center [53, 44] width 57 height 20
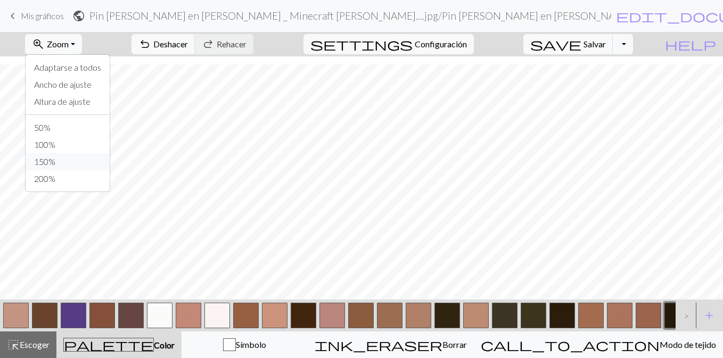
click at [110, 161] on button "150%" at bounding box center [68, 161] width 84 height 17
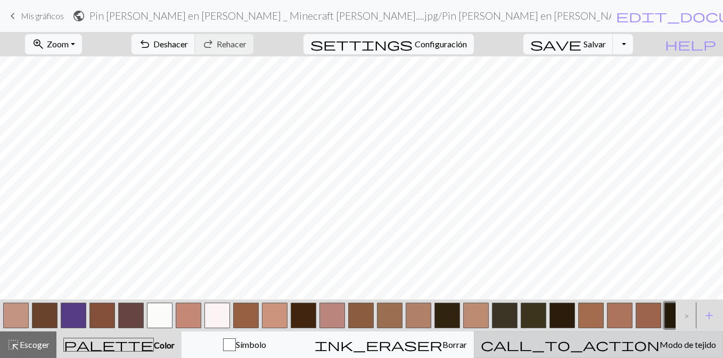
click at [659, 346] on span "Modo de tejido" at bounding box center [687, 344] width 56 height 10
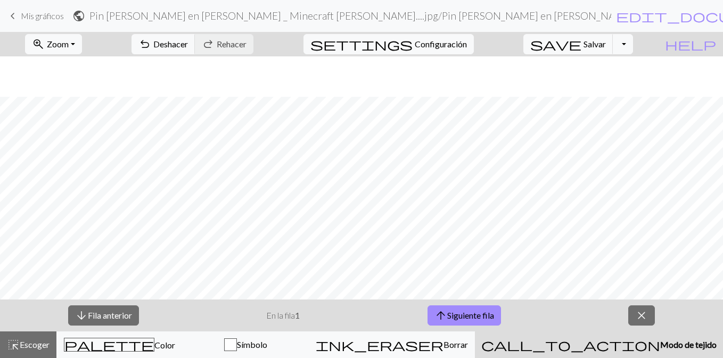
scroll to position [462, 0]
